Goal: Task Accomplishment & Management: Use online tool/utility

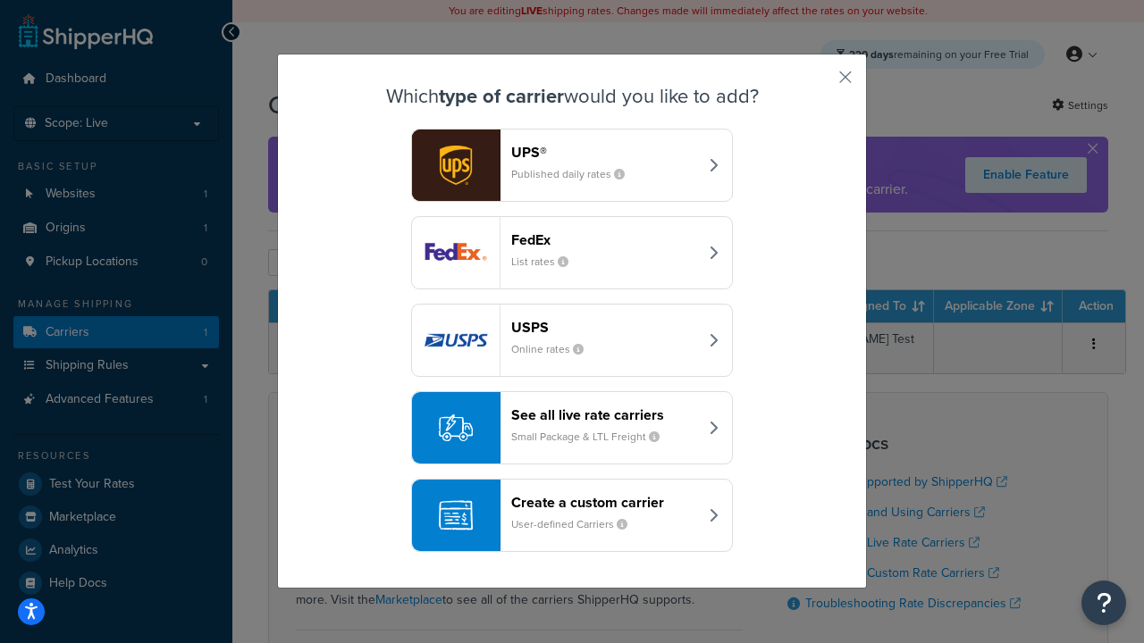
click at [572, 516] on div "Create a custom carrier User-defined Carriers" at bounding box center [604, 515] width 187 height 43
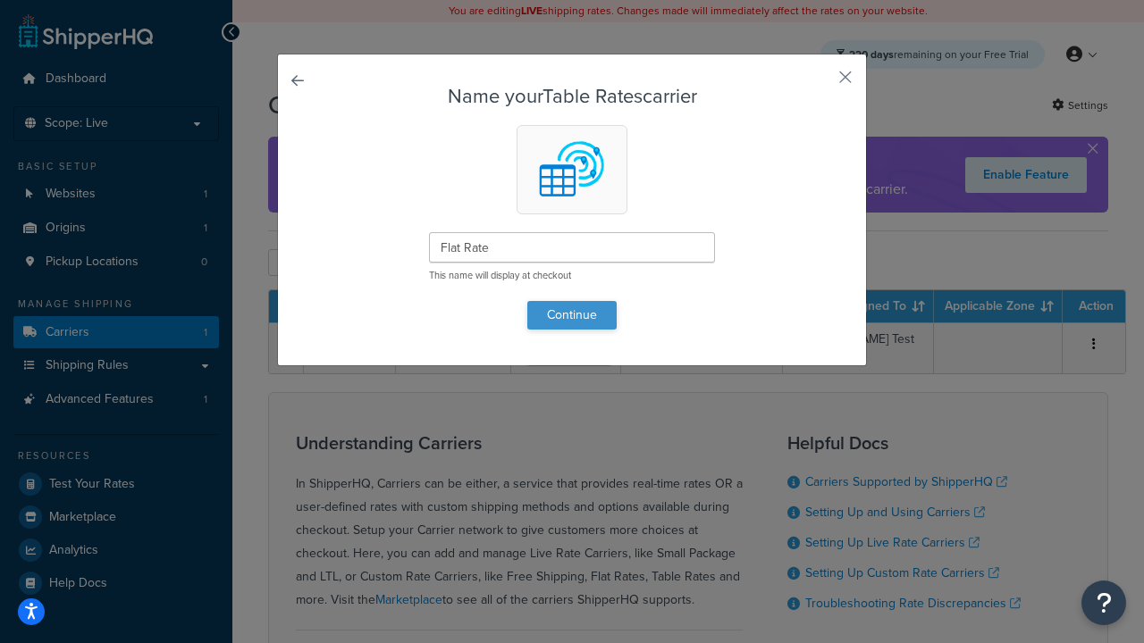
type input "Flat Rate"
click at [572, 315] on button "Continue" at bounding box center [571, 315] width 89 height 29
